Goal: Task Accomplishment & Management: Manage account settings

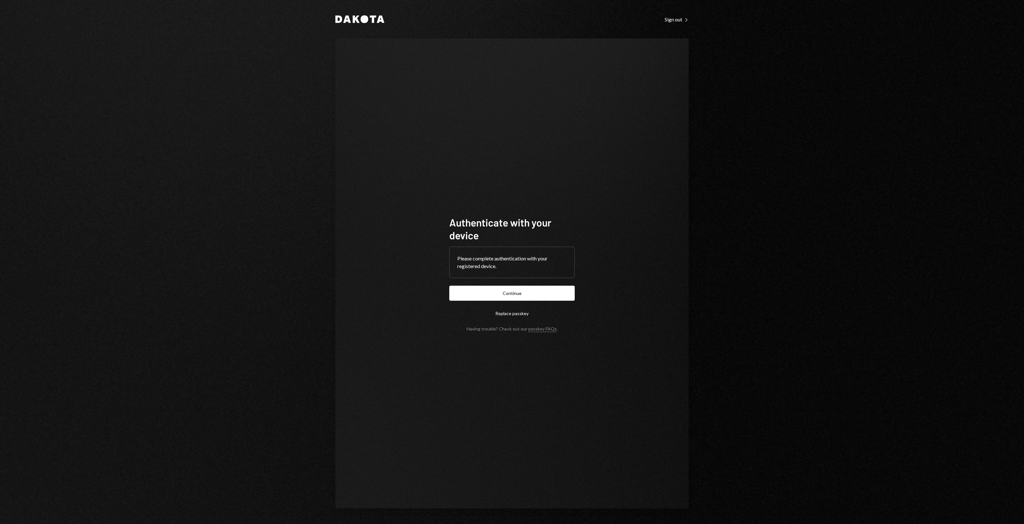
click at [508, 291] on button "Continue" at bounding box center [511, 293] width 125 height 15
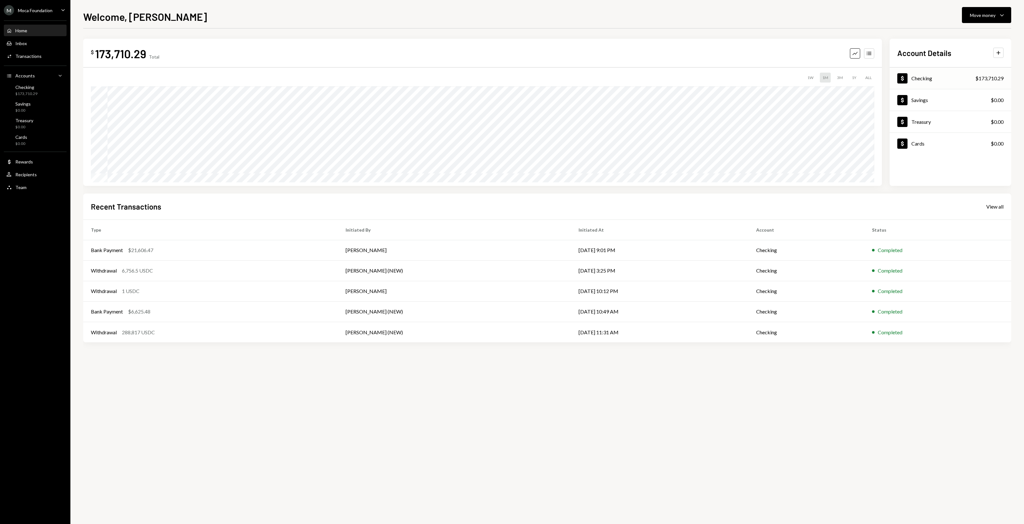
click at [991, 76] on div "$173,710.29" at bounding box center [989, 79] width 28 height 8
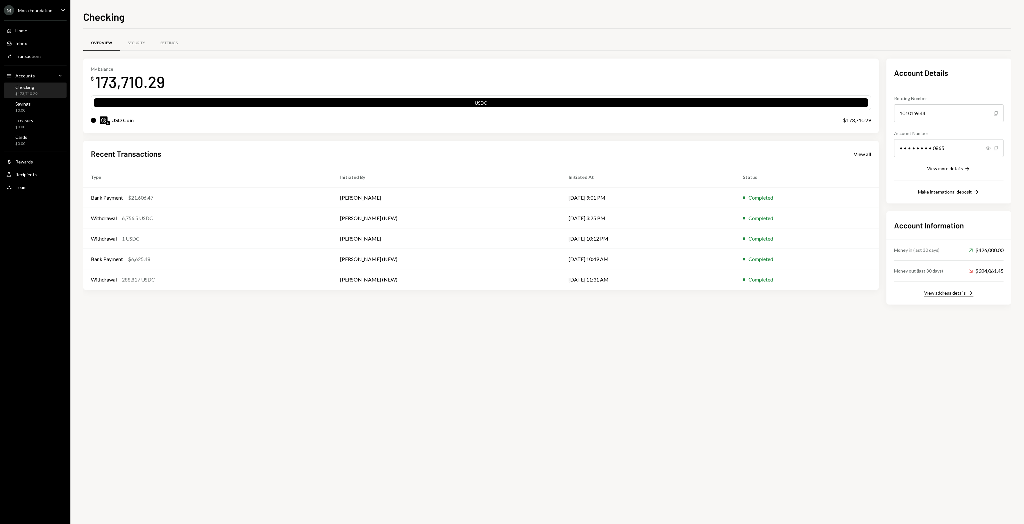
click at [965, 293] on button "View address details Right Arrow" at bounding box center [948, 293] width 49 height 7
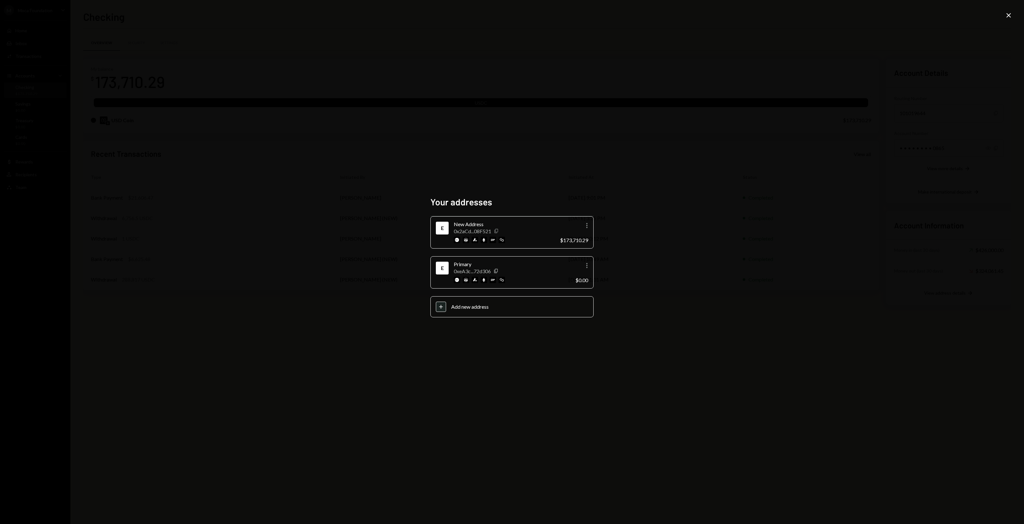
click at [495, 229] on icon "Copy" at bounding box center [496, 230] width 5 height 5
click at [276, 198] on div "Your addresses E New Address 0x2aCd...08F521 Copy More $173,710.29 E Primary 0x…" at bounding box center [512, 262] width 1024 height 524
drag, startPoint x: 219, startPoint y: 154, endPoint x: 149, endPoint y: 120, distance: 77.0
drag, startPoint x: 149, startPoint y: 120, endPoint x: 140, endPoint y: 115, distance: 10.4
click at [147, 118] on div "Your addresses E New Address 0x2aCd...08F521 Copy More $173,710.29 E Primary 0x…" at bounding box center [512, 262] width 1024 height 524
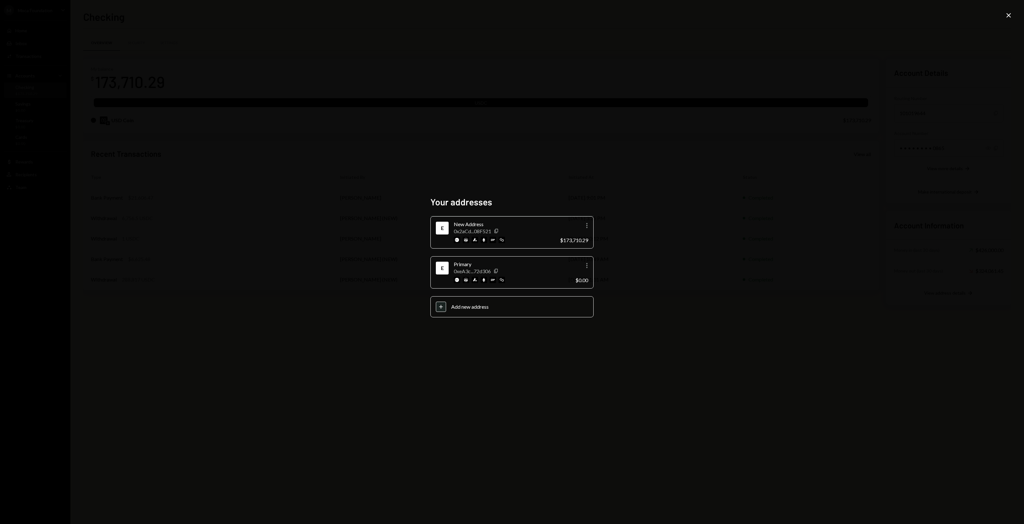
drag, startPoint x: 105, startPoint y: 111, endPoint x: 101, endPoint y: 103, distance: 8.6
click at [101, 104] on div "Your addresses E New Address 0x2aCd...08F521 Copy More $173,710.29 E Primary 0x…" at bounding box center [512, 262] width 1024 height 524
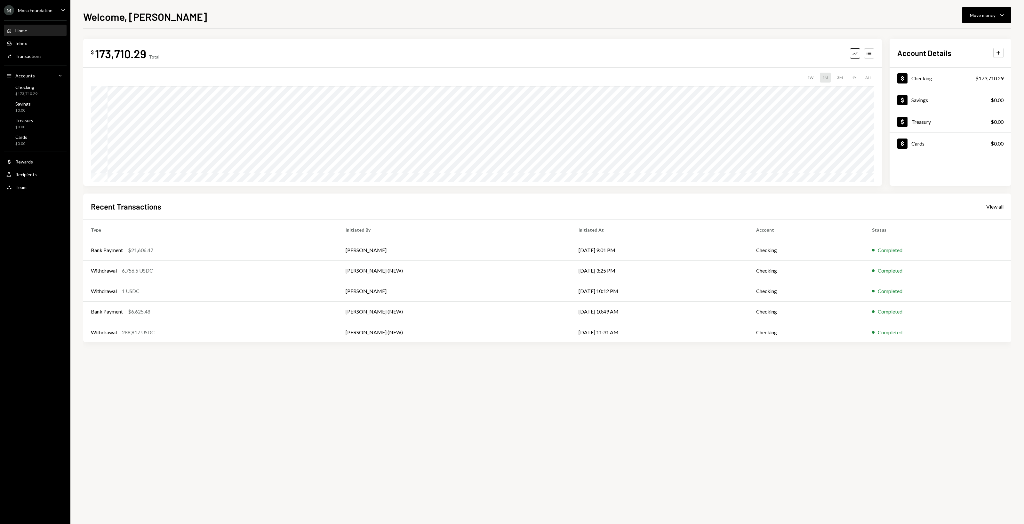
click at [184, 9] on div "Welcome, Garon Move money Caret Down" at bounding box center [547, 16] width 928 height 14
click at [46, 9] on div "Moca Foundation" at bounding box center [35, 10] width 35 height 5
click at [19, 100] on div "Sign out" at bounding box center [45, 98] width 68 height 5
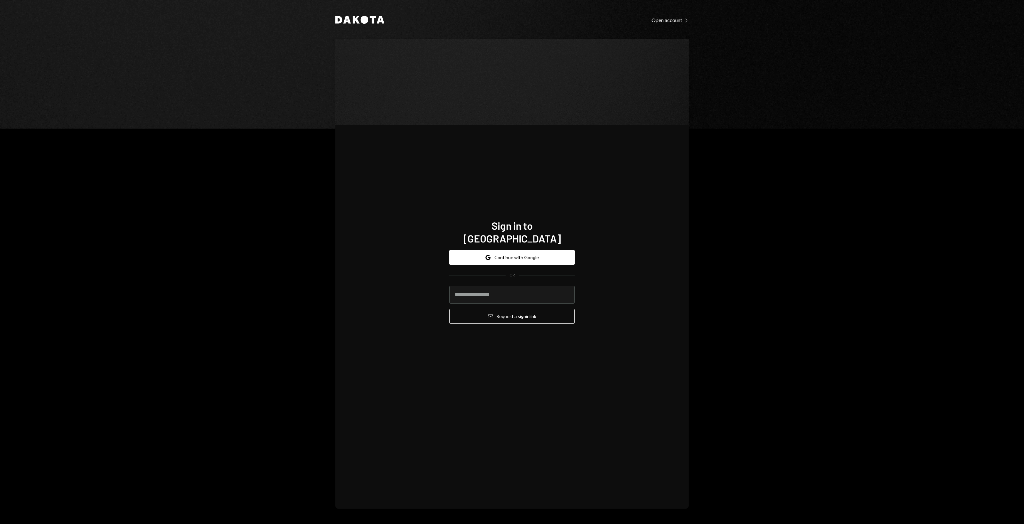
type input "**********"
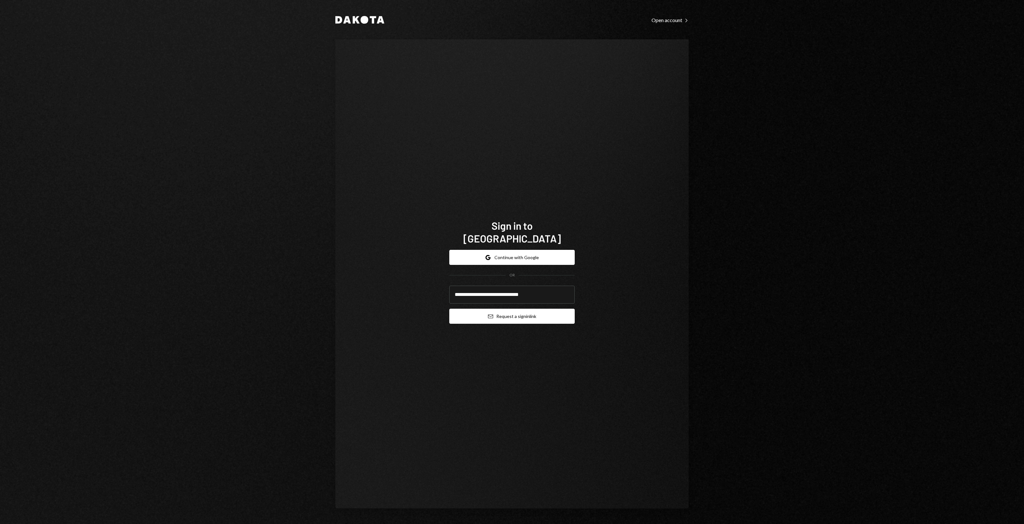
click at [513, 309] on button "Email Request a sign in link" at bounding box center [511, 316] width 125 height 15
